Goal: Communication & Community: Answer question/provide support

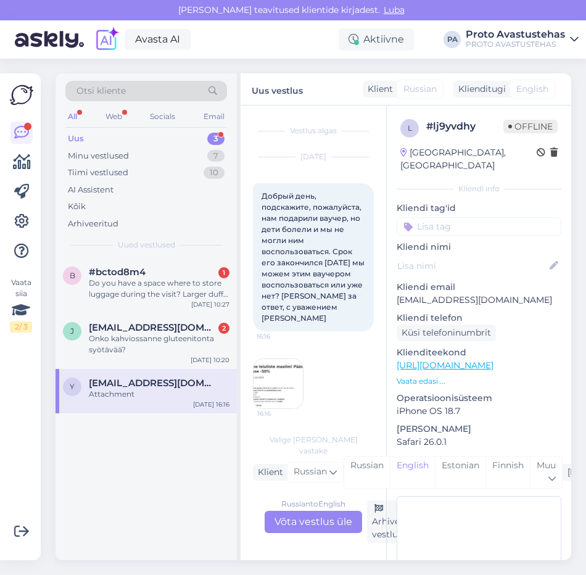
click at [117, 386] on span "[EMAIL_ADDRESS][DOMAIN_NAME]" at bounding box center [153, 383] width 128 height 11
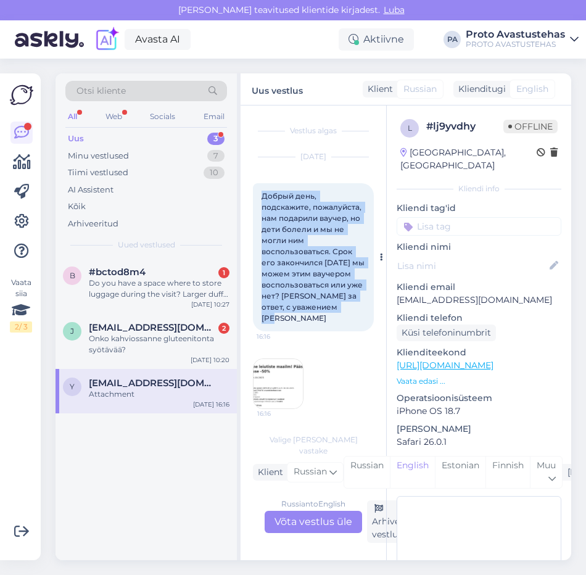
drag, startPoint x: 259, startPoint y: 194, endPoint x: 353, endPoint y: 309, distance: 147.8
click at [353, 309] on div "Добрый день, подскажите, пожалуйста, нам подарили ваучер, но дети болели и мы н…" at bounding box center [313, 257] width 121 height 148
copy span "Добрый день, подскажите, пожалуйста, нам подарили ваучер, но дети болели и мы н…"
click at [285, 365] on img at bounding box center [278, 383] width 49 height 49
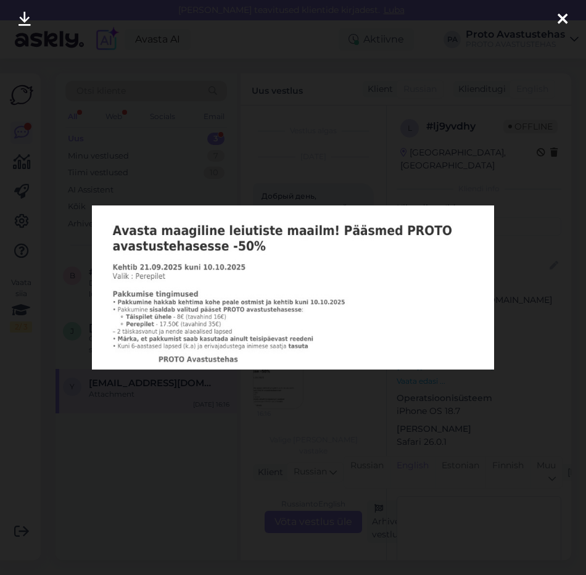
click at [563, 13] on icon at bounding box center [563, 20] width 10 height 16
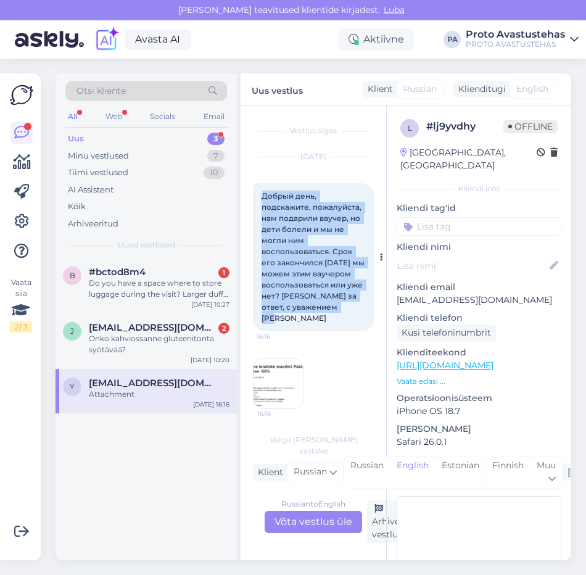
drag, startPoint x: 264, startPoint y: 196, endPoint x: 362, endPoint y: 320, distance: 158.2
click at [362, 320] on div "Добрый день, подскажите, пожалуйста, нам подарили ваучер, но дети болели и мы н…" at bounding box center [313, 257] width 121 height 148
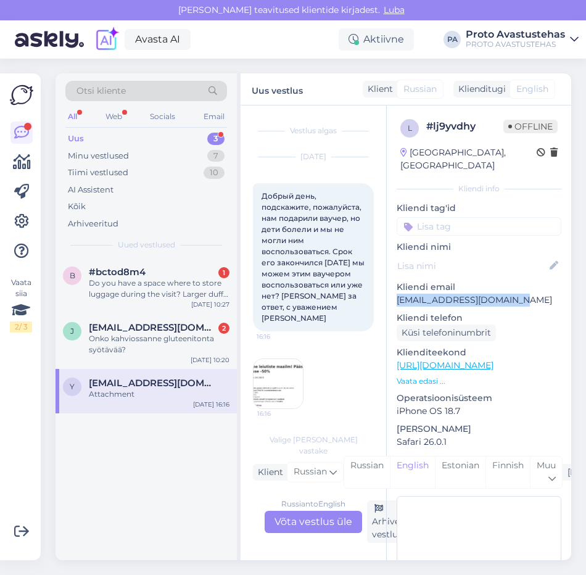
drag, startPoint x: 526, startPoint y: 286, endPoint x: 391, endPoint y: 290, distance: 135.2
click at [391, 290] on div "l # lj9yvdhy Offline [GEOGRAPHIC_DATA], [GEOGRAPHIC_DATA] Kliendi info Kliendi …" at bounding box center [479, 366] width 185 height 520
copy p "[EMAIL_ADDRESS][DOMAIN_NAME]"
click at [280, 374] on img at bounding box center [278, 383] width 49 height 49
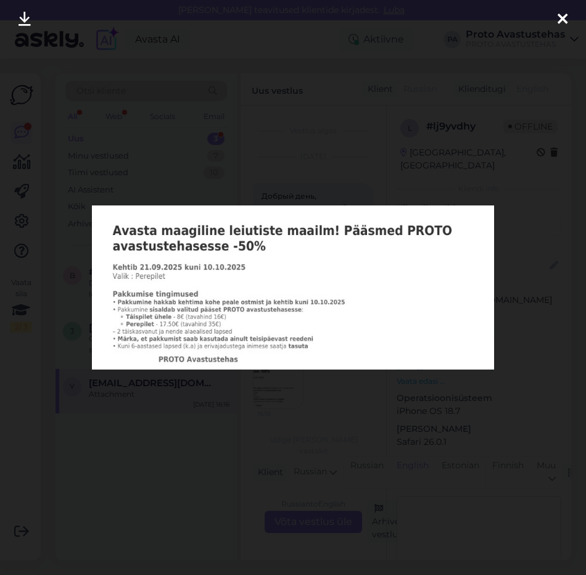
click at [566, 14] on icon at bounding box center [563, 20] width 10 height 16
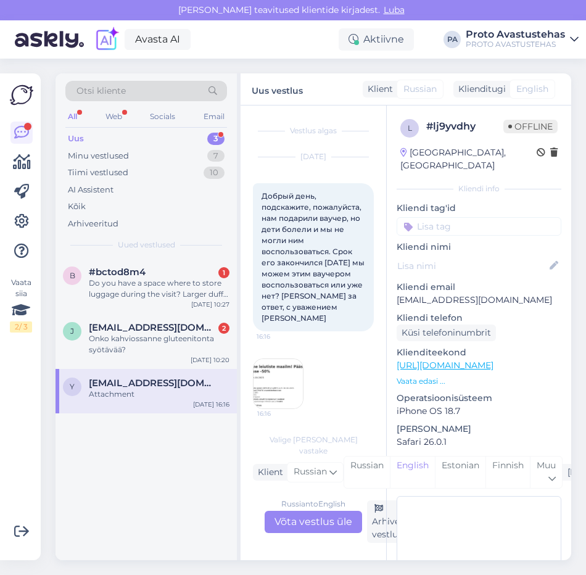
click at [331, 527] on div "Russian to English Võta vestlus üle" at bounding box center [314, 522] width 98 height 22
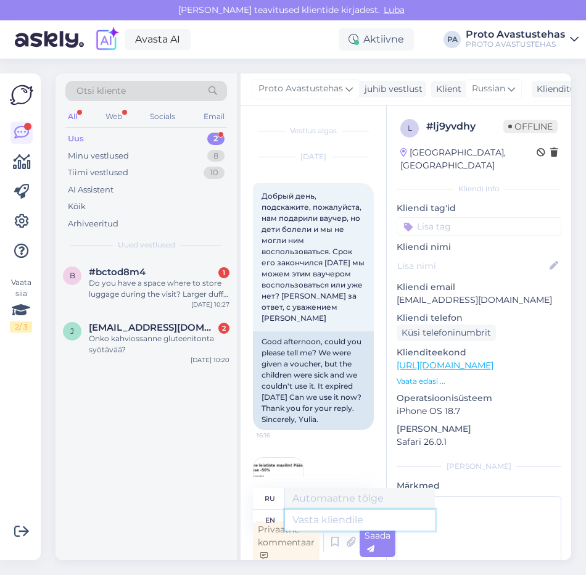
click at [338, 526] on textarea at bounding box center [360, 520] width 150 height 21
type textarea "Hello"
type textarea "Привет"
type textarea "Hello."
type textarea "Привет."
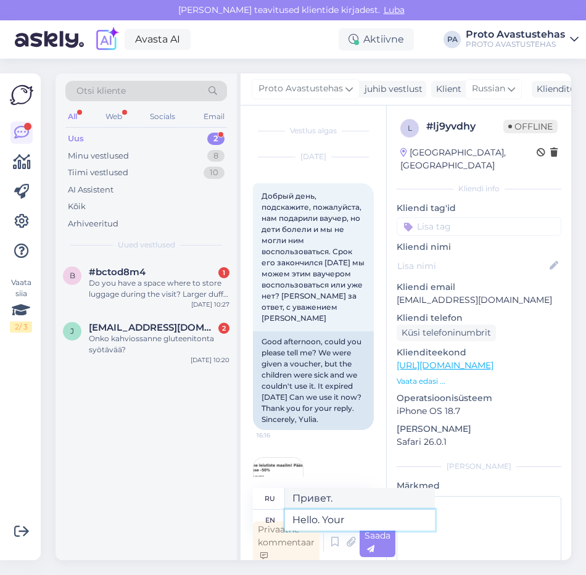
type textarea "Hello. Your r"
type textarea "Привет. Ваш"
type textarea "Hello. Your request ha"
type textarea "Здравствуйте. Ваш запрос"
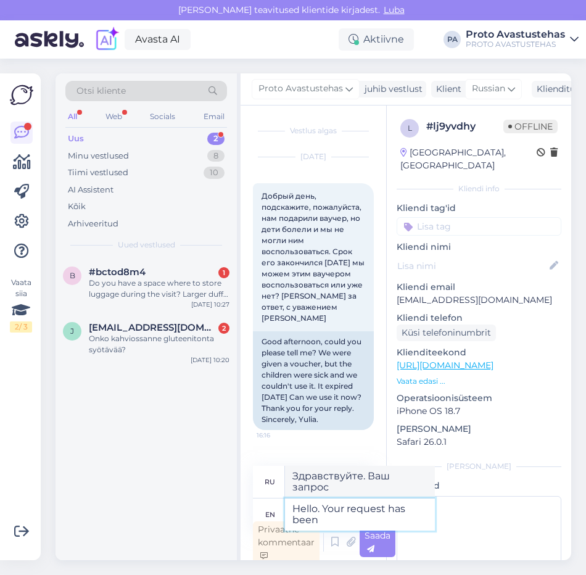
type textarea "Hello. Your request has been"
type textarea "Здравствуйте. Ваш запрос был обработан."
type textarea "Hello. Your request has been sent t"
type textarea "Здравствуйте. Ваш запрос отправлен."
type textarea "Hello. Your request has been sent to t"
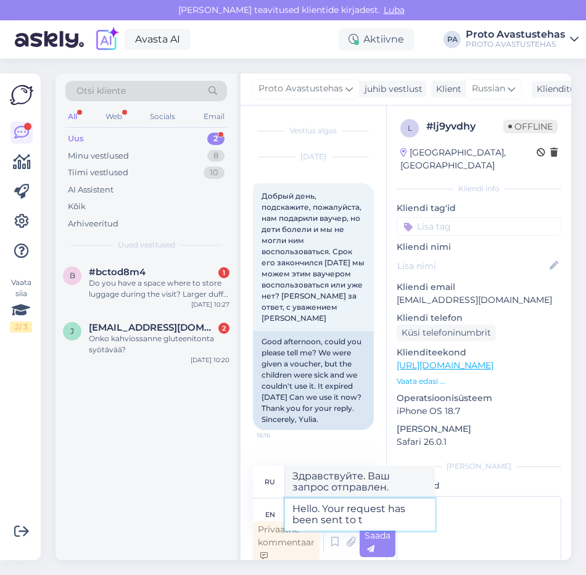
type textarea "Здравствуйте. Ваш запрос отправлен"
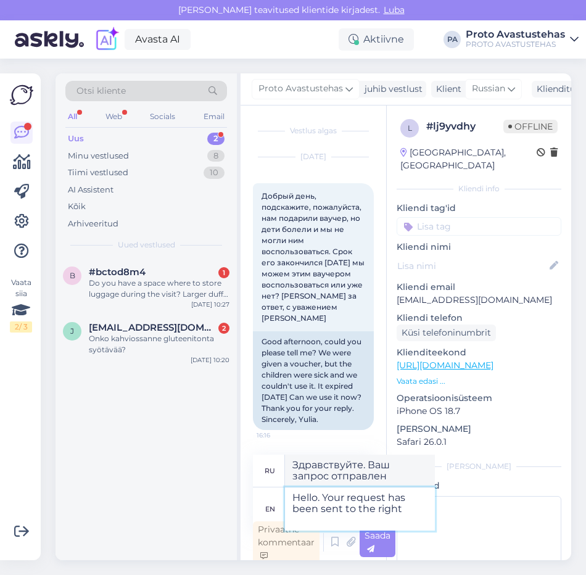
type textarea "Hello. Your request has been sent to the right p"
type textarea "Здравствуйте. Ваш запрос отправлен по адресу."
type textarea "Hello. Your request has been sent to the right person a"
type textarea "Здравствуйте. Ваш запрос отправлен нужному человеку."
type textarea "Hello. Your request has been sent to the right person and you"
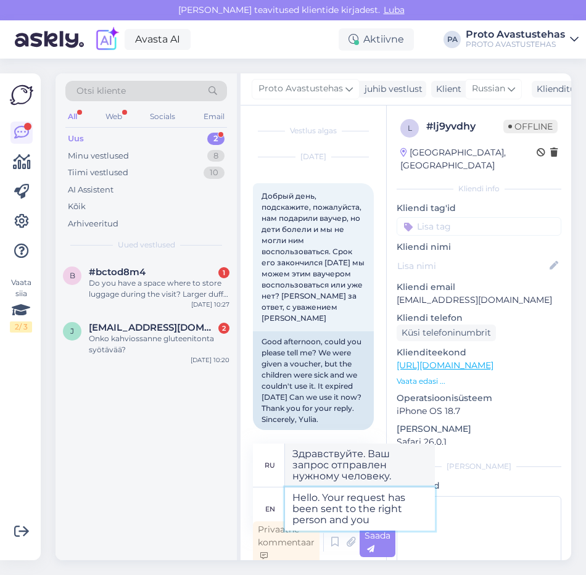
type textarea "Здравствуйте. Ваш запрос отправлен нужному человеку, и вы..."
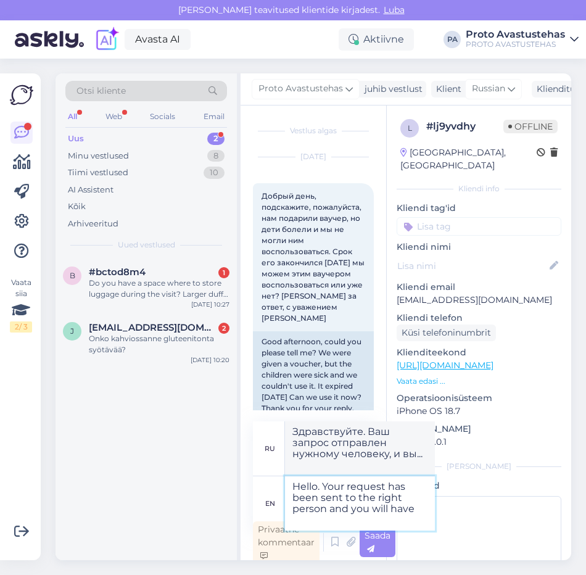
type textarea "Hello. Your request has been sent to the right person and you will have"
type textarea "Здравствуйте. Ваш запрос отправлен нужному человеку, и вы получите"
type textarea "Hello. Your request has been sent to the right person and you will have an e-ma…"
type textarea "Здравствуйте. Ваш запрос отправлен нужному человеку, и вам будет отправлено эле…"
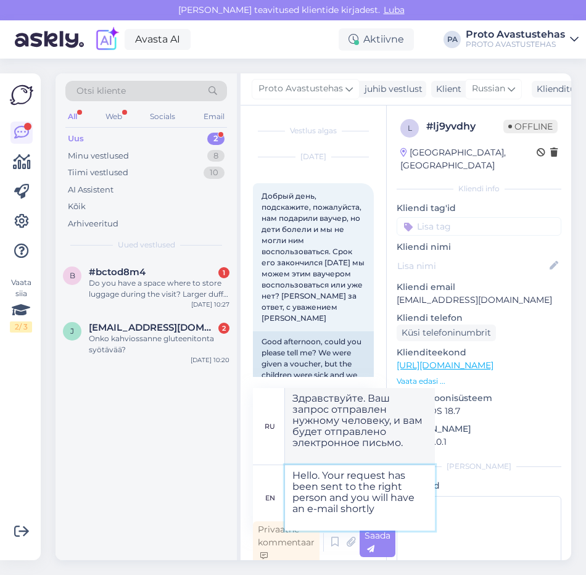
type textarea "Hello. Your request has been sent to the right person and you will have an e-ma…"
type textarea "Здравствуйте. Ваш запрос отправлен нужному человеку, и вскоре вы получите элект…"
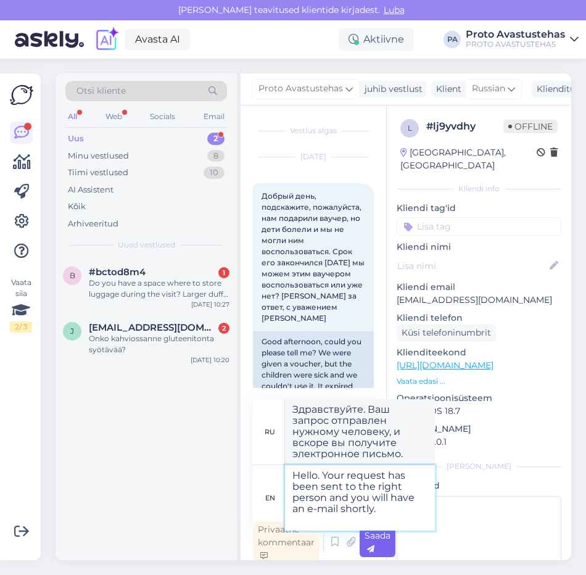
type textarea "Hello. Your request has been sent to the right person and you will have an e-ma…"
click at [378, 539] on span "Saada" at bounding box center [378, 542] width 26 height 24
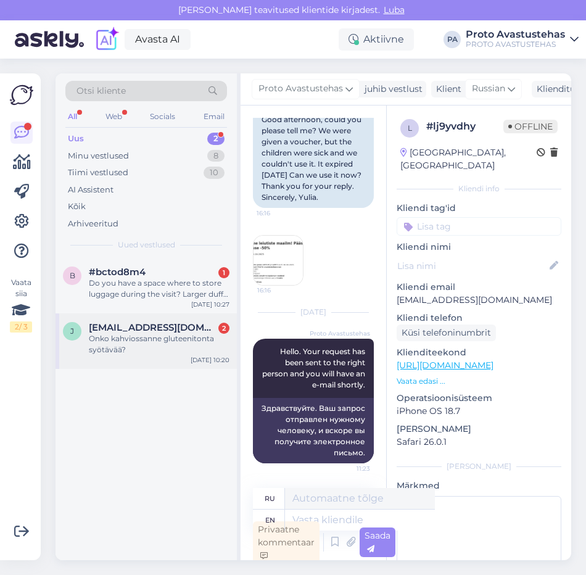
scroll to position [4, 0]
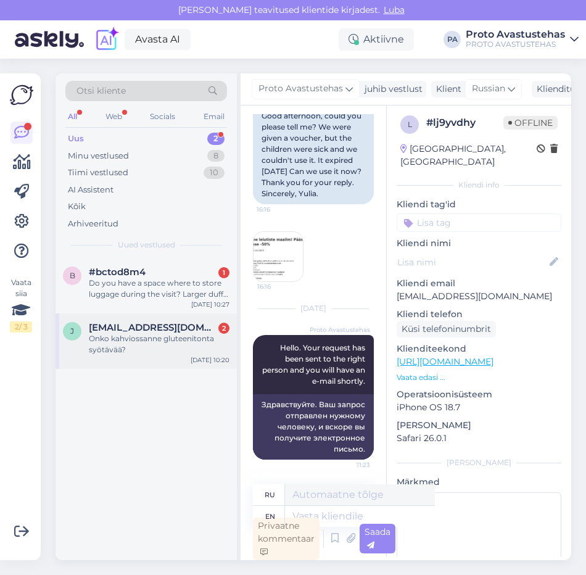
click at [125, 342] on div "Onko kahviossanne gluteenitonta syötävää?" at bounding box center [159, 344] width 141 height 22
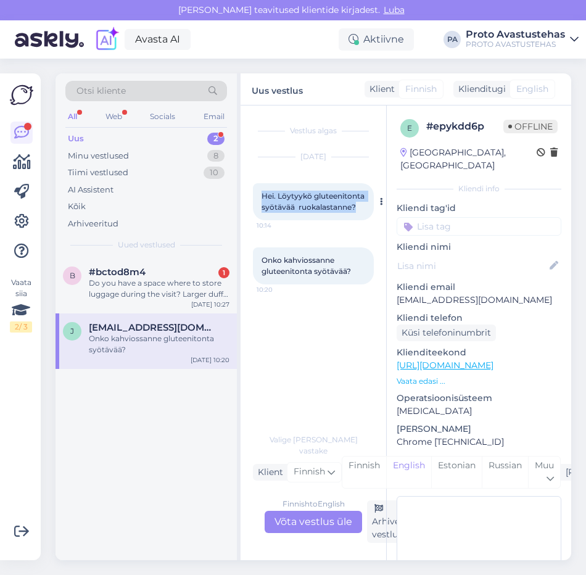
drag, startPoint x: 262, startPoint y: 197, endPoint x: 364, endPoint y: 208, distance: 102.5
click at [364, 208] on div "Hei. Löytyykö gluteenitonta syötävää ruokalastanne? 10:14" at bounding box center [313, 201] width 121 height 37
copy span "Hei. Löytyykö gluteenitonta syötävää ruokalastanne?"
click at [331, 523] on div "Finnish to English Võta vestlus üle" at bounding box center [314, 522] width 98 height 22
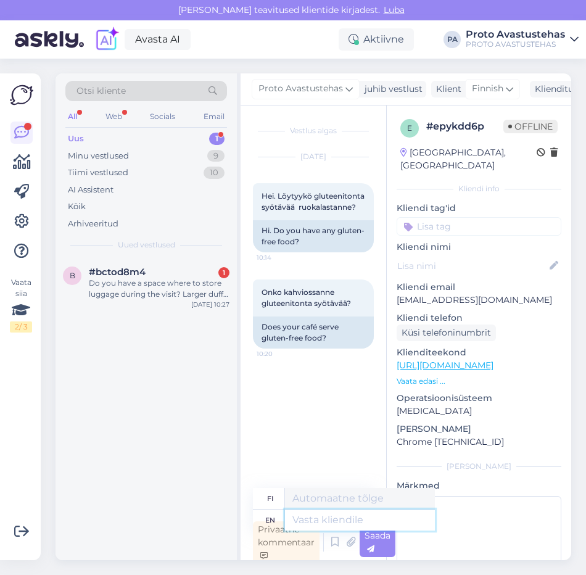
click at [337, 520] on textarea at bounding box center [360, 520] width 150 height 21
type textarea "Hello."
type textarea "Hei."
type textarea "Hello. Yes,"
type textarea "Hei. [GEOGRAPHIC_DATA]."
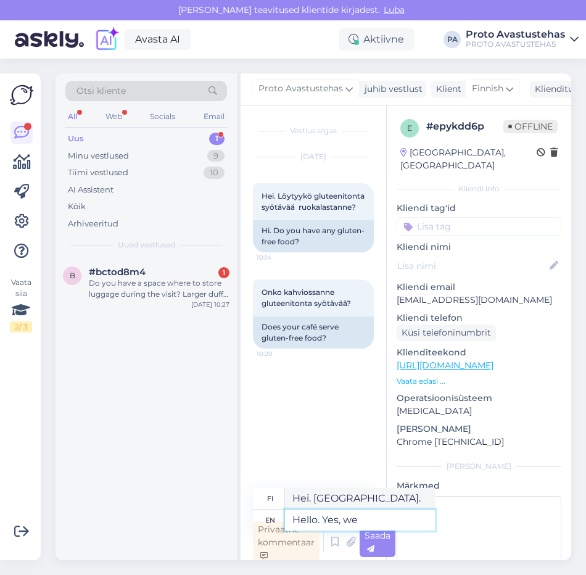
type textarea "Hello. Yes, we"
type textarea "Hei. Kyllä, me"
type textarea "Hello. Yes, we have s"
type textarea "Hei. [GEOGRAPHIC_DATA], meillä on"
type textarea "Hello. Yes, we have some"
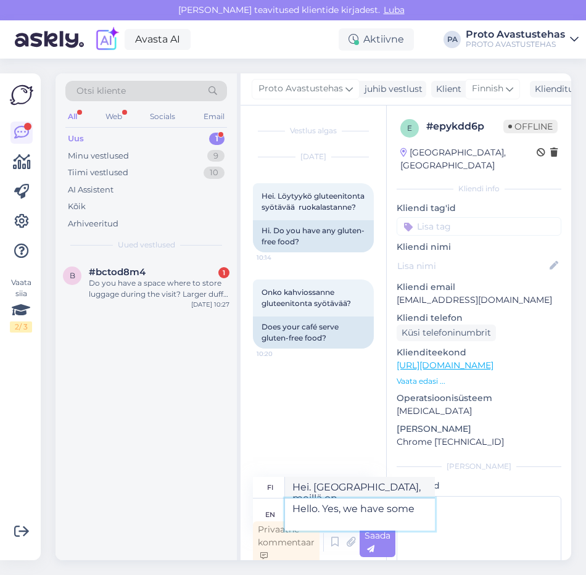
type textarea "Hei. Kyllä, meillä on joitakin"
type textarea "Hello. Yes, we have some gluten"
type textarea "Hei. Kyllä, meillä on jonkin [PERSON_NAME] gluteenia."
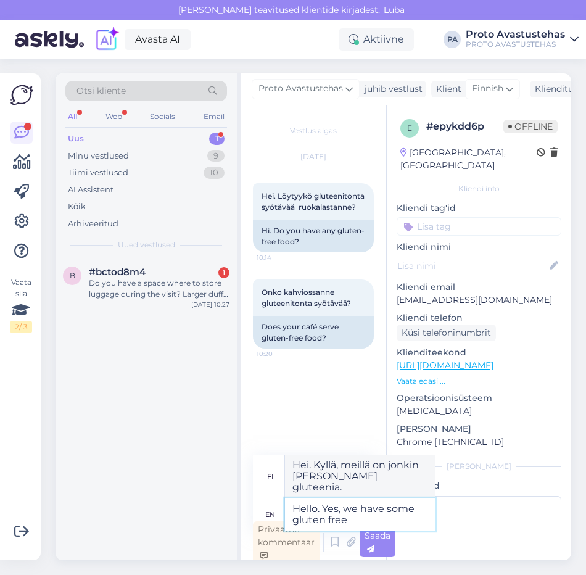
type textarea "Hello. Yes, we have some gluten free"
type textarea "Hei. Kyllä, meillä on gluteenittomia vaihtoehtoja."
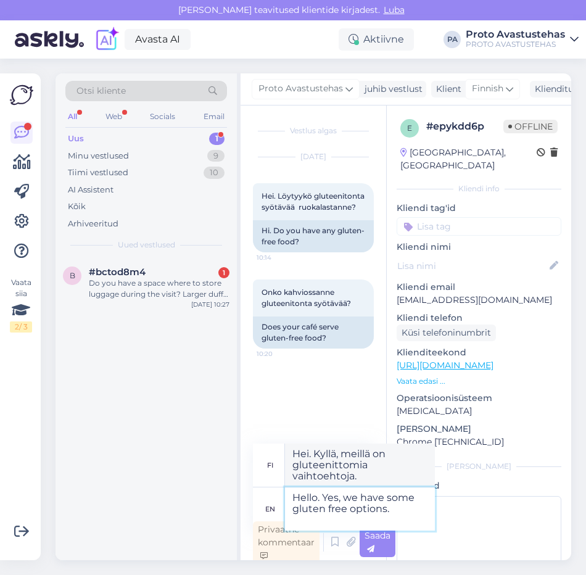
type textarea "Hello. Yes, we have some gluten free options."
type textarea "Hei. Kyllä, meillä on joitakin gluteenittomia vaihtoehtoja."
type textarea "Hello. Yes, we have some gluten free options. Please a"
type textarea "Hei. Kyllä, meillä on joitakin gluteenittomia vaihtoehtoja. Ole hyvä."
type textarea "Hello. Yes, we have some gluten free options. Please ask"
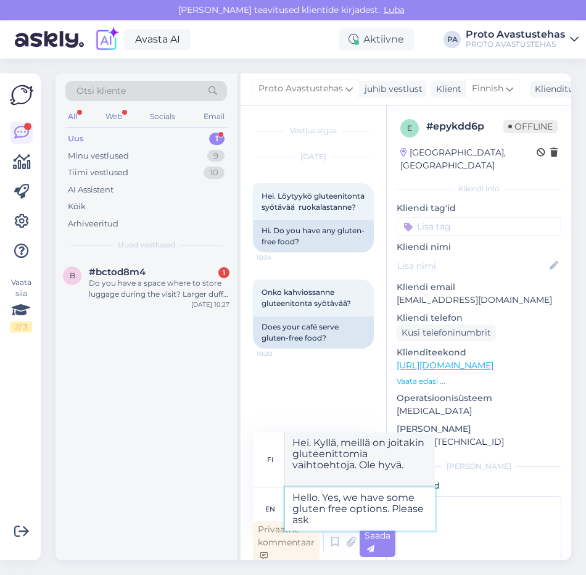
type textarea "Hei. Kyllä, meillä on joitakin gluteenittomia vaihtoehtoja. Kysy lisää."
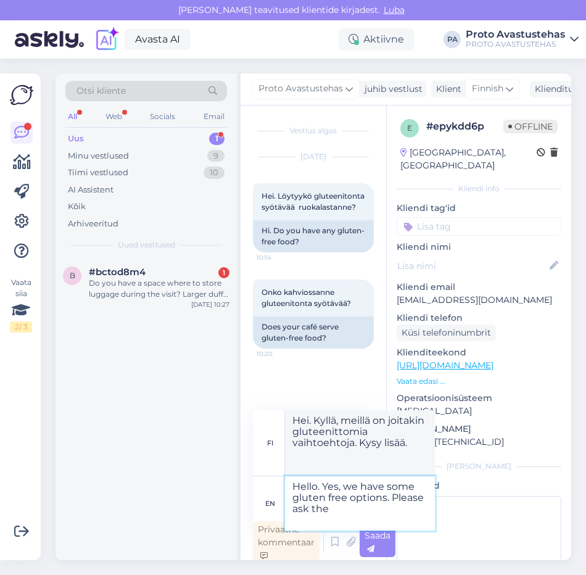
type textarea "Hello. Yes, we have some gluten free options. Please ask the s"
type textarea "Hei. Kyllä, meillä on joitakin gluteenittomia vaihtoehtoja. Kysy lisää"
type textarea "Hello. Yes, we have some gluten free options. Please ask the staff."
type textarea "Hei. Kyllä, meillä on joitakin gluteenittomia vaihtoehtoja. Kysy henkilökunnalt…"
type textarea "Hello. Yes, we have some gluten free options. Please ask the staff in t"
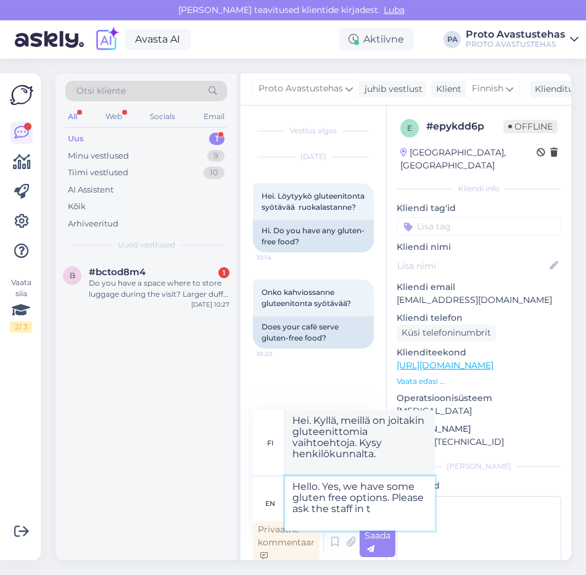
type textarea "Hei. Kyllä, meillä on gluteenittomia vaihtoehtoja. Kysy henkilökunnalta."
type textarea "Hello. Yes, we have some gluten free options. Please ask the staff in the"
type textarea "Hei. Kyllä, meillä on joitakin gluteenittomia vaihtoehtoja. Kysy henkilökunnalt…"
type textarea "Hello. Yes, we have some gluten free options. Please ask the staff in the cafe."
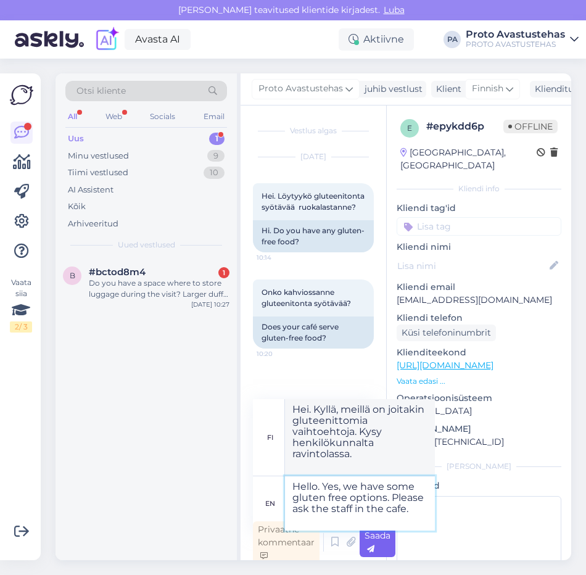
type textarea "Hei. Kyllä, meillä on gluteenittomia vaihtoehtoja. Kysy kahvilan henkilökunnalt…"
type textarea "Hello. Yes, we have some gluten free options. Please ask the staff in the cafe."
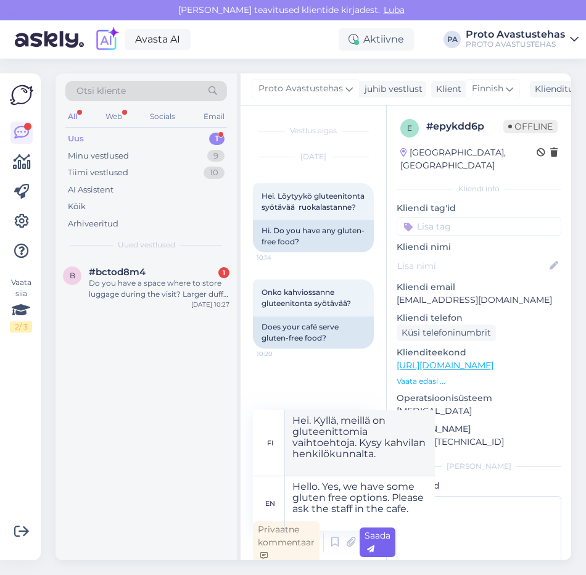
click at [372, 543] on div "Saada" at bounding box center [378, 543] width 36 height 30
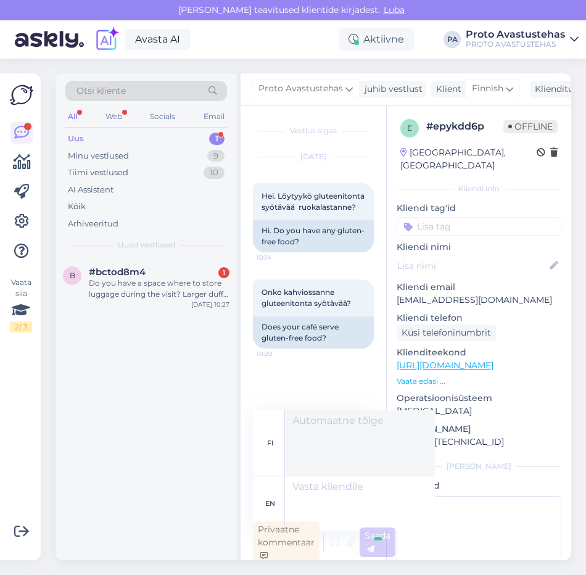
scroll to position [4, 0]
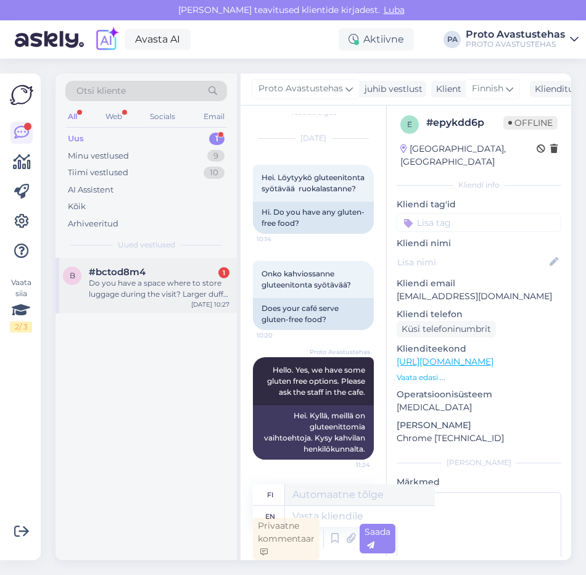
click at [115, 286] on div "Do you have a space where to store luggage during the visit? Larger duffel bag." at bounding box center [159, 289] width 141 height 22
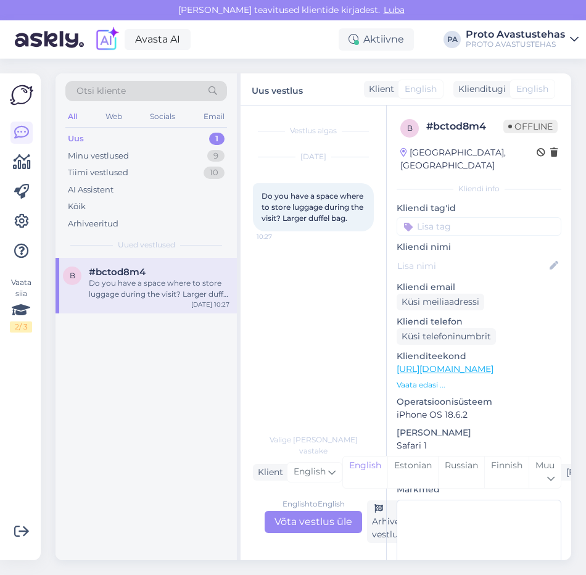
click at [324, 523] on div "English to English Võta vestlus üle" at bounding box center [314, 522] width 98 height 22
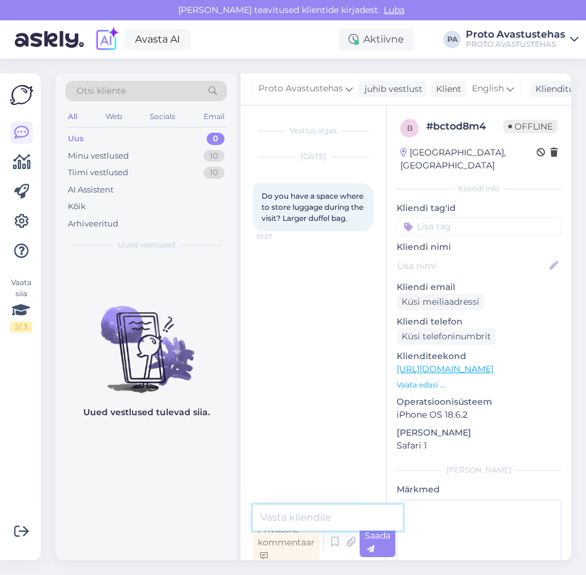
click at [323, 517] on textarea at bounding box center [328, 518] width 150 height 26
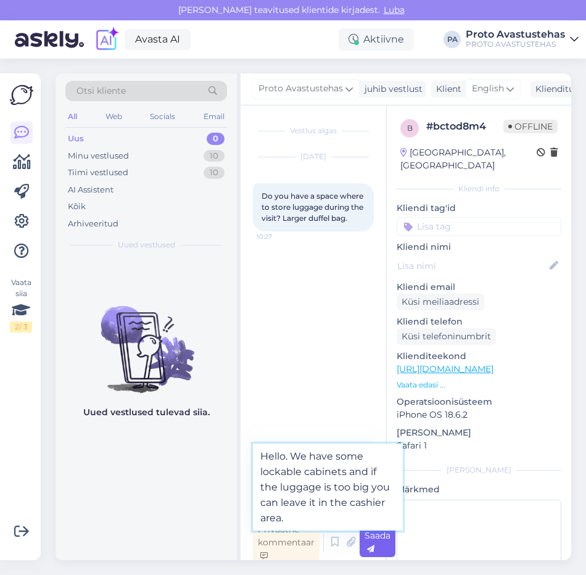
type textarea "Hello. We have some lockable cabinets and if the luggage is too big you can lea…"
click at [377, 540] on span "Saada" at bounding box center [378, 542] width 26 height 24
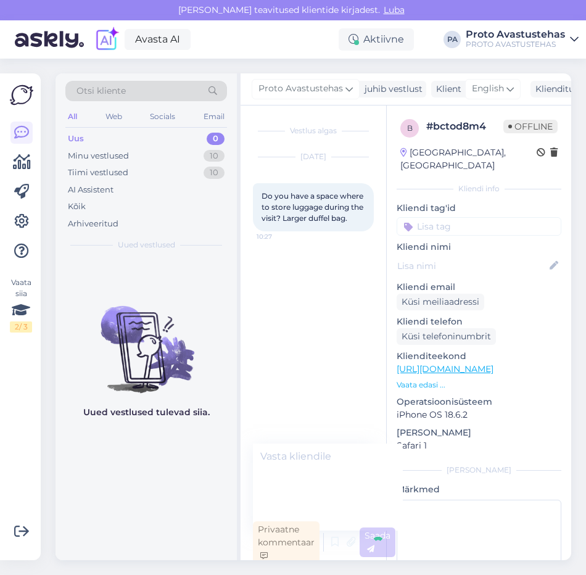
scroll to position [4, 0]
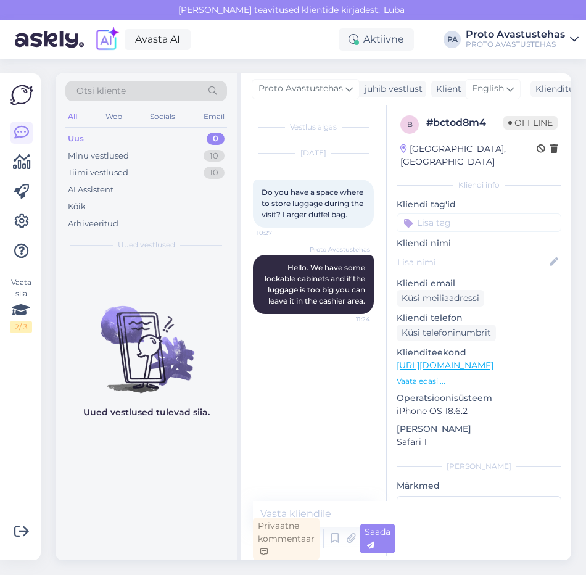
click at [78, 135] on div "Uus" at bounding box center [76, 139] width 16 height 12
click at [91, 150] on div "Minu vestlused" at bounding box center [98, 156] width 61 height 12
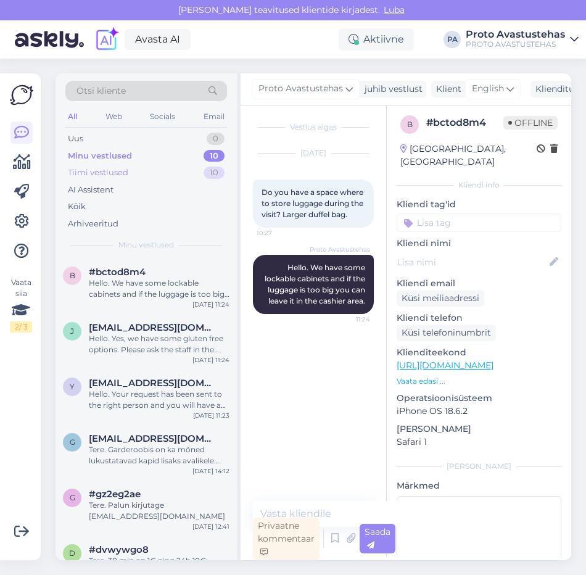
click at [88, 176] on div "Tiimi vestlused" at bounding box center [98, 173] width 60 height 12
